Goal: Register for event/course

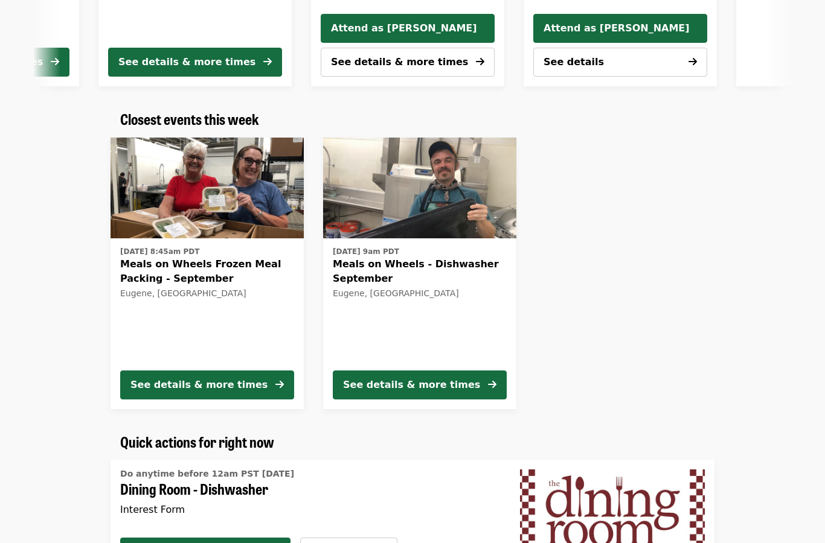
scroll to position [336, 0]
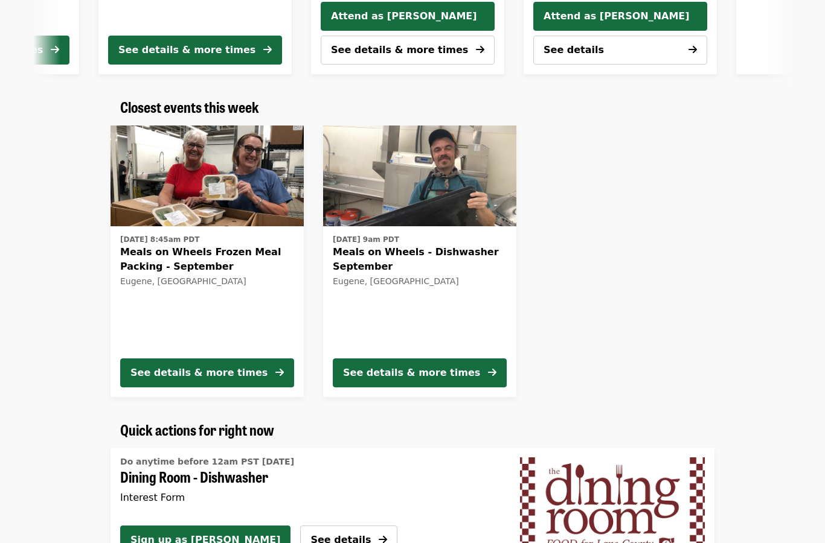
click at [152, 261] on span "Meals on Wheels Frozen Meal Packing - September" at bounding box center [207, 260] width 174 height 29
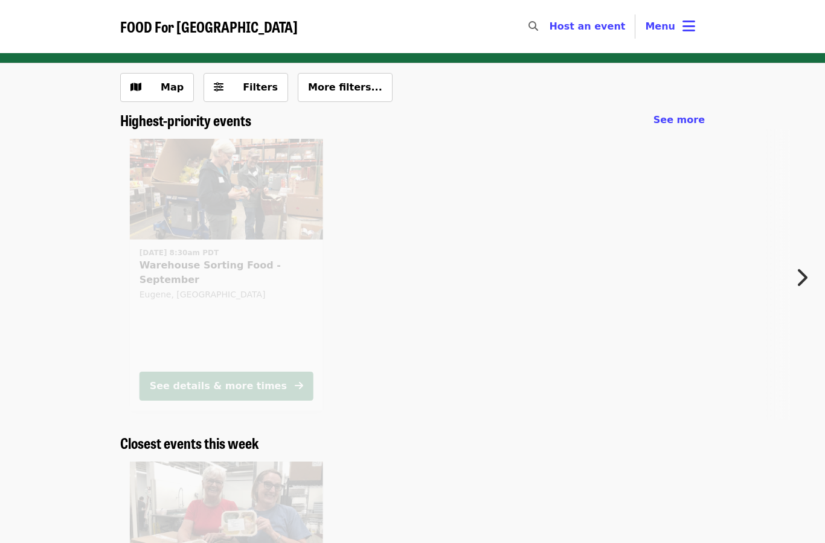
scroll to position [271, 0]
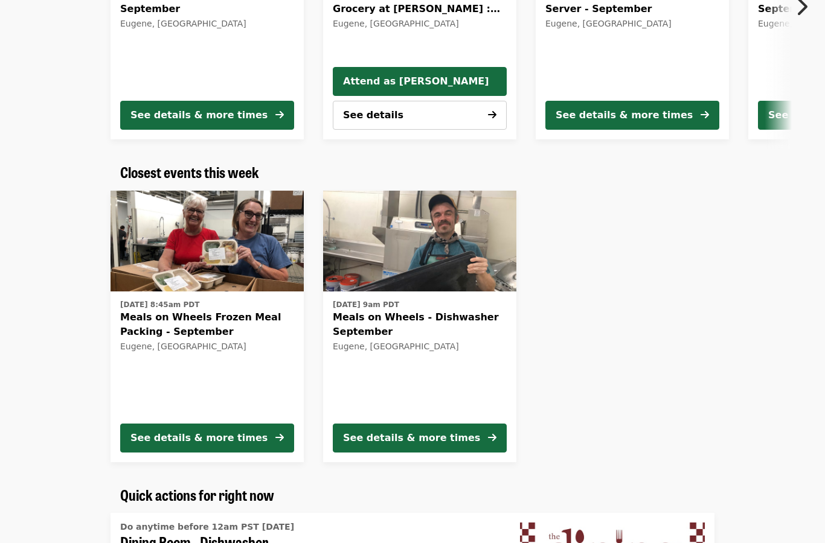
click at [357, 324] on span "Meals on Wheels - Dishwasher September" at bounding box center [420, 324] width 174 height 29
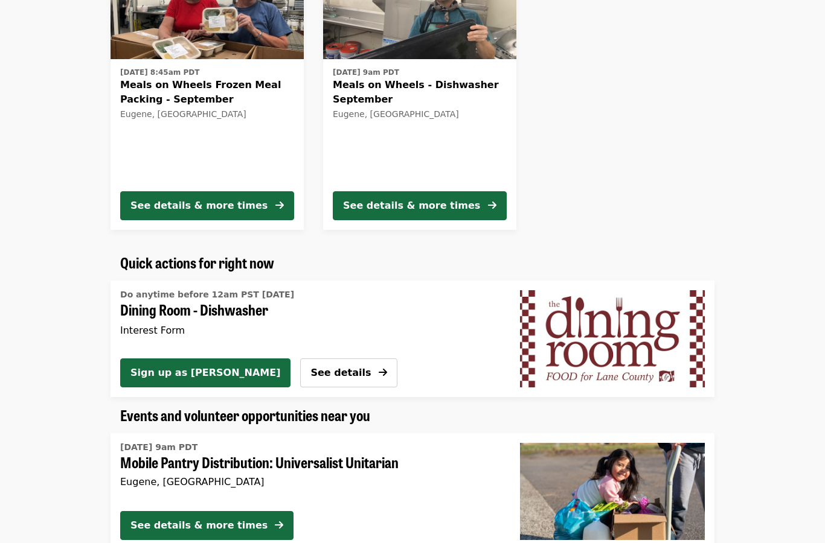
scroll to position [622, 0]
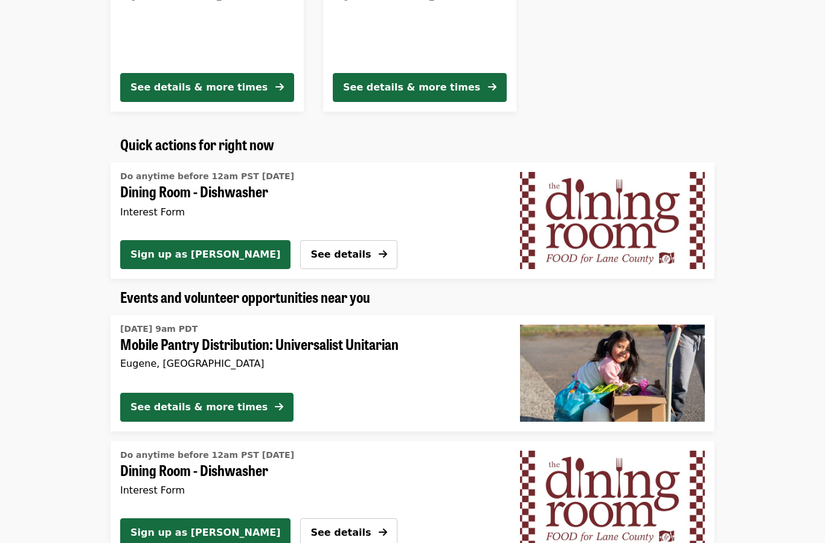
click at [136, 185] on span "Dining Room - Dishwasher" at bounding box center [305, 192] width 371 height 18
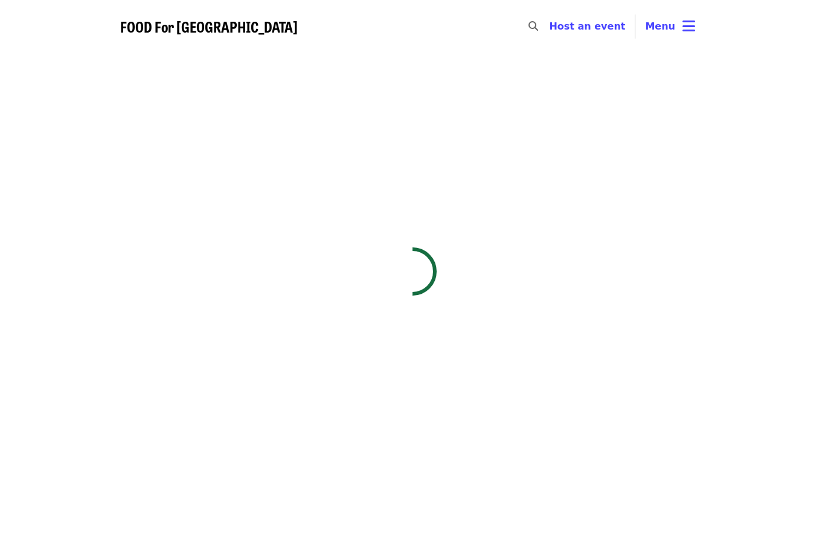
scroll to position [271, 0]
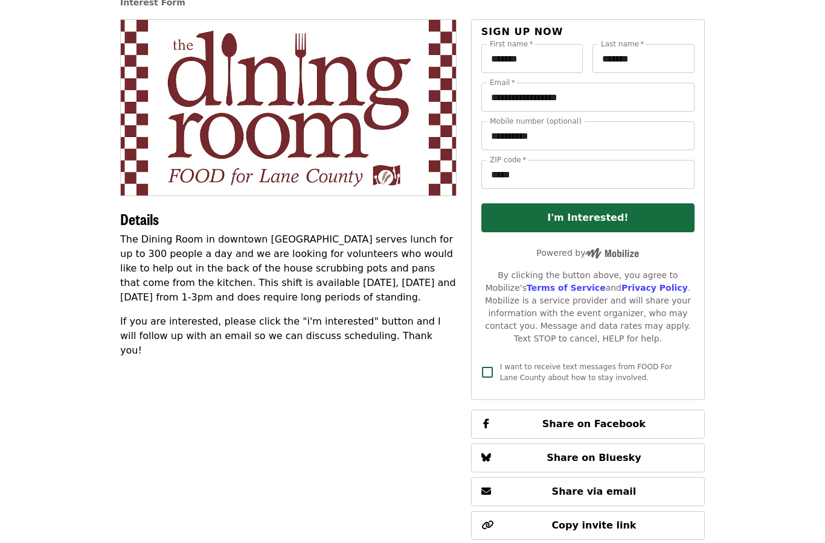
scroll to position [193, 0]
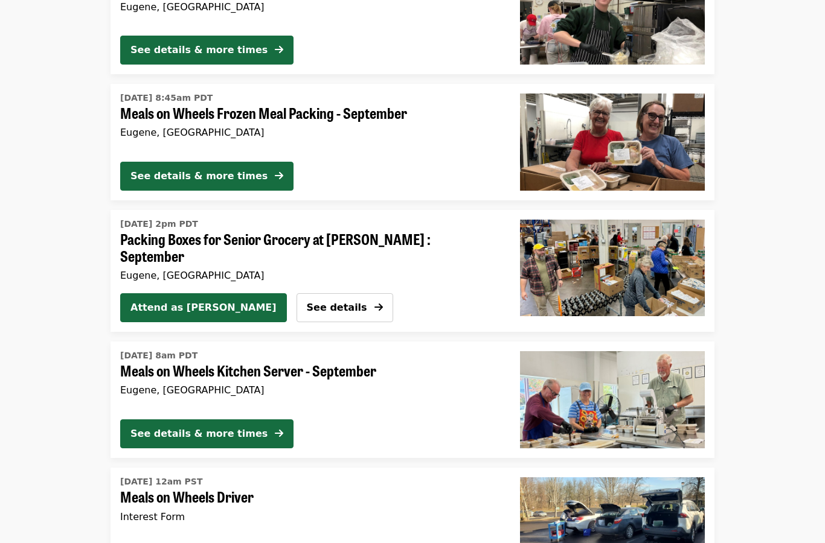
scroll to position [1495, 0]
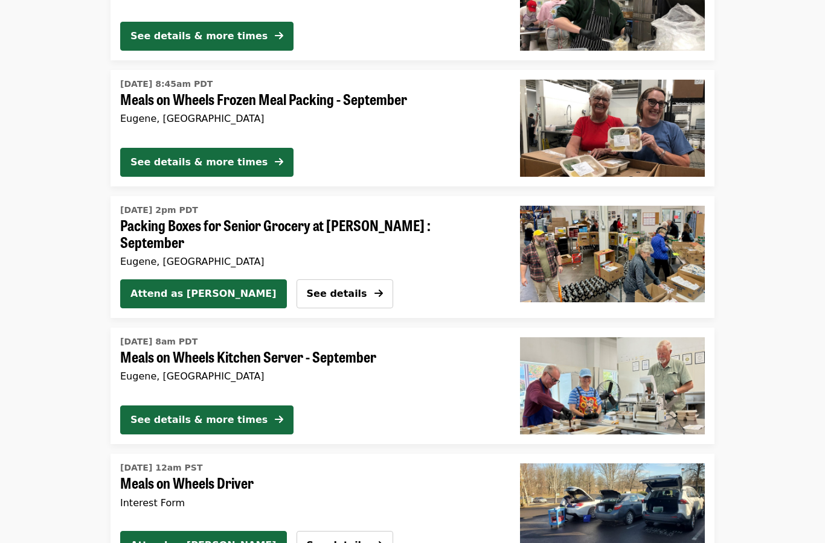
click at [124, 234] on div "[DATE] 2pm PDT Packing Boxes for Senior Grocery at [PERSON_NAME] : September Eu…" at bounding box center [305, 237] width 371 height 64
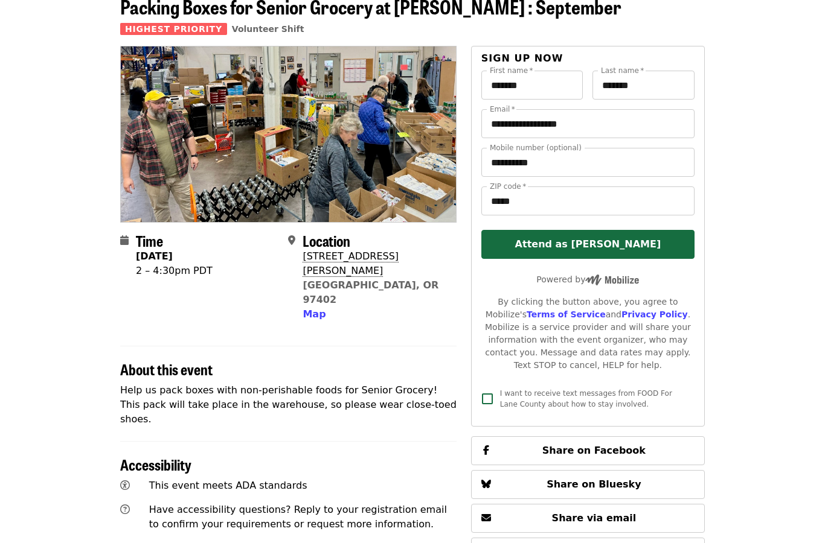
scroll to position [66, 0]
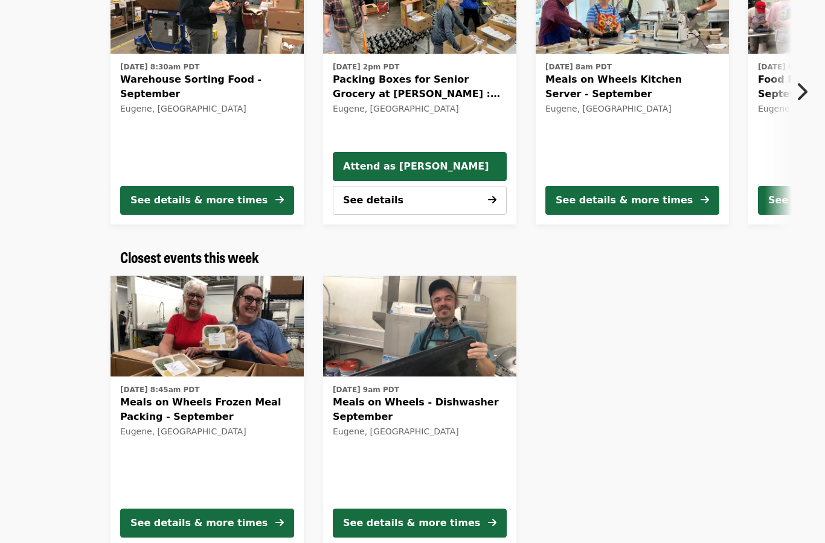
scroll to position [236, 0]
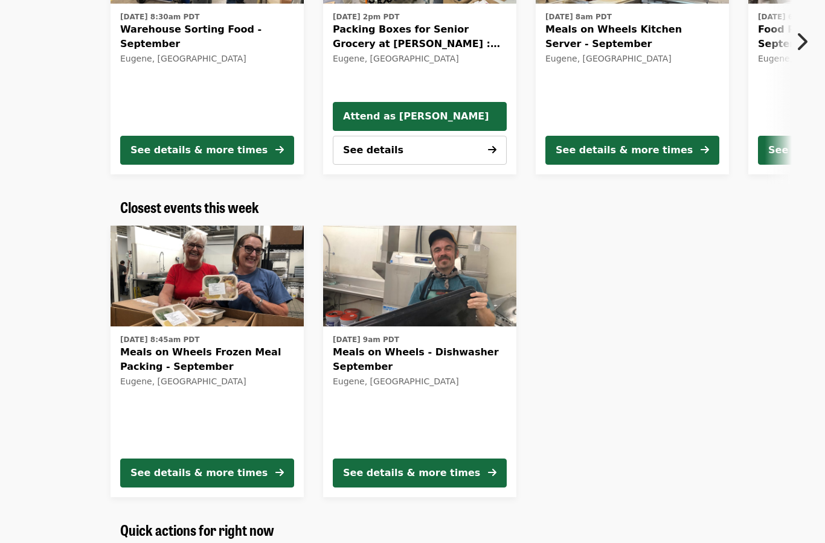
click at [128, 360] on span "Meals on Wheels Frozen Meal Packing - September" at bounding box center [207, 359] width 174 height 29
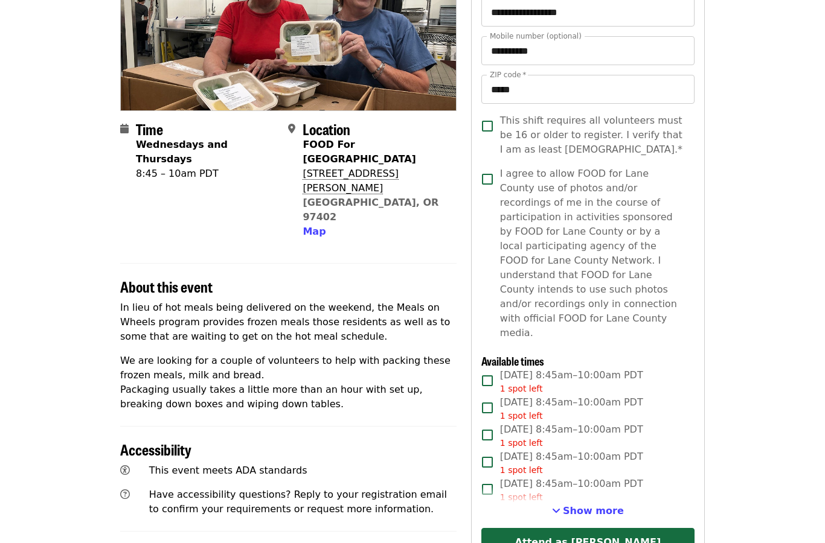
scroll to position [176, 0]
